Goal: Task Accomplishment & Management: Manage account settings

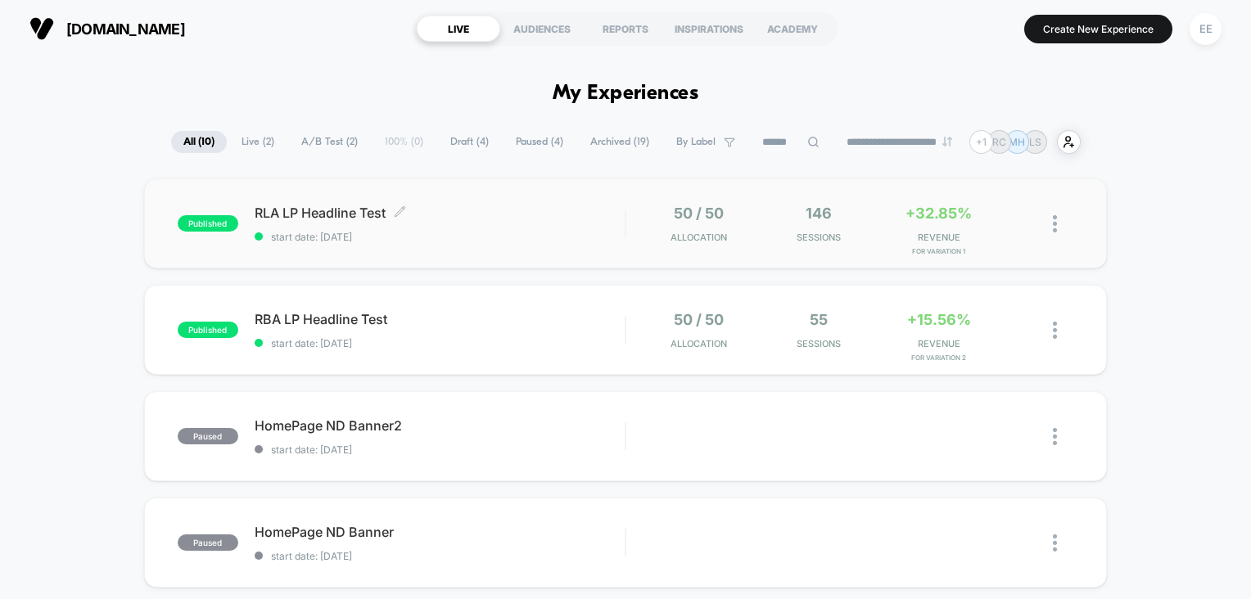
click at [336, 207] on span "RLA LP Headline Test Click to edit experience details" at bounding box center [440, 213] width 371 height 16
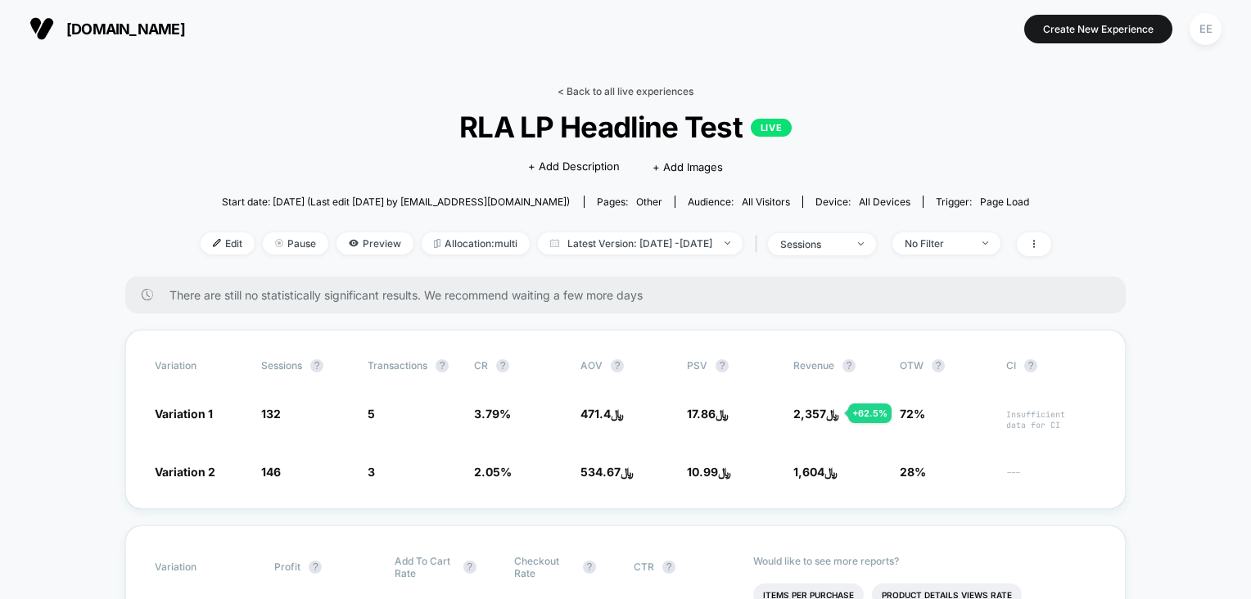
click at [596, 94] on link "< Back to all live experiences" at bounding box center [625, 91] width 136 height 12
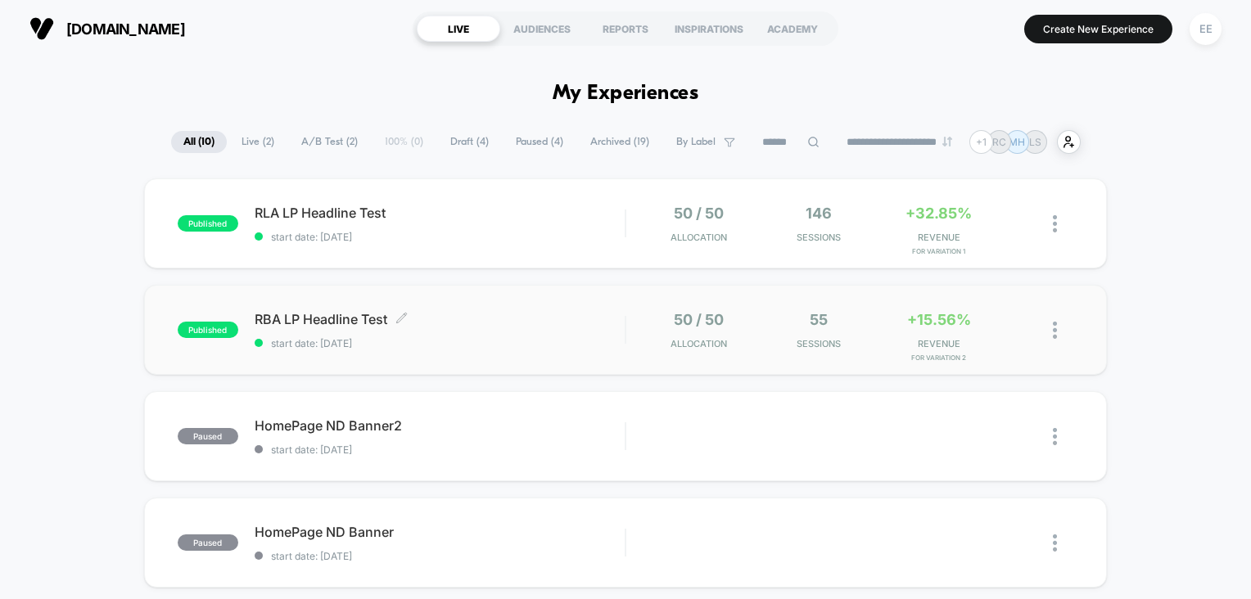
click at [369, 313] on span "RBA LP Headline Test Click to edit experience details" at bounding box center [440, 319] width 371 height 16
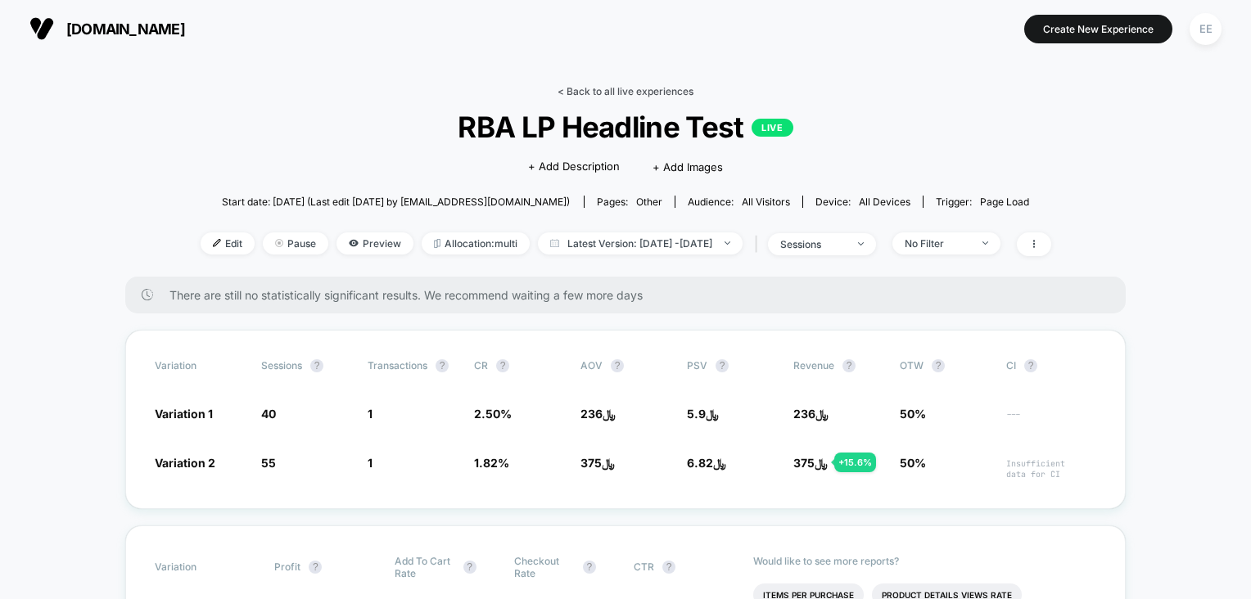
click at [612, 94] on link "< Back to all live experiences" at bounding box center [625, 91] width 136 height 12
